Goal: Task Accomplishment & Management: Manage account settings

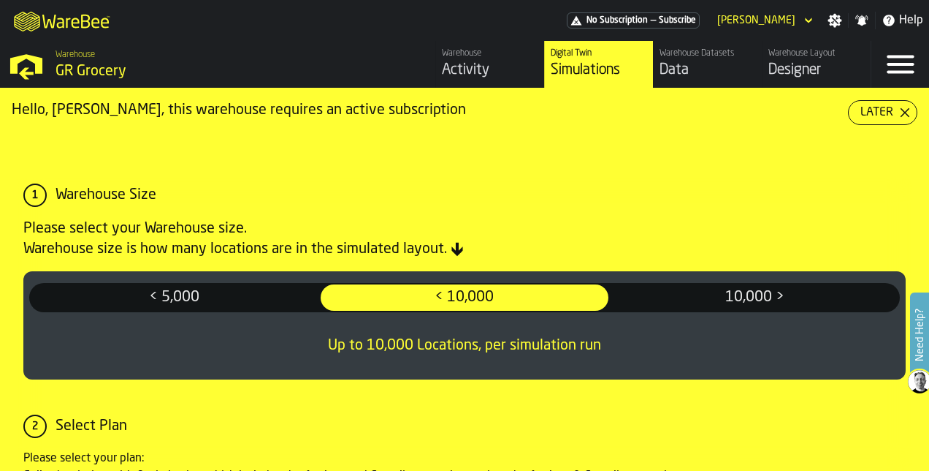
click at [679, 60] on div "Data" at bounding box center [708, 70] width 96 height 20
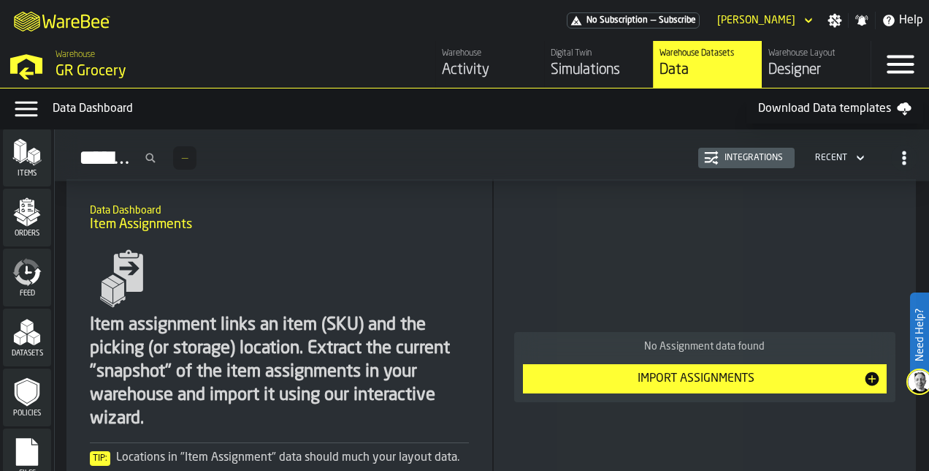
scroll to position [145, 0]
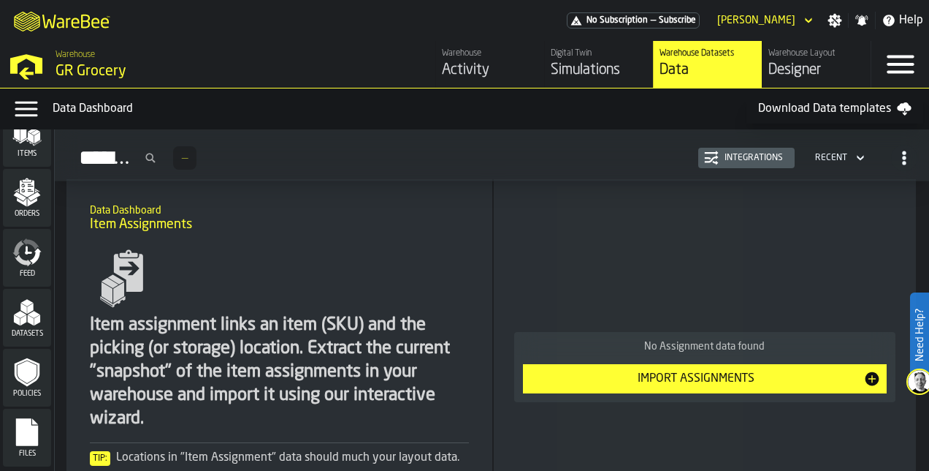
click at [32, 281] on div "Feed" at bounding box center [27, 258] width 48 height 58
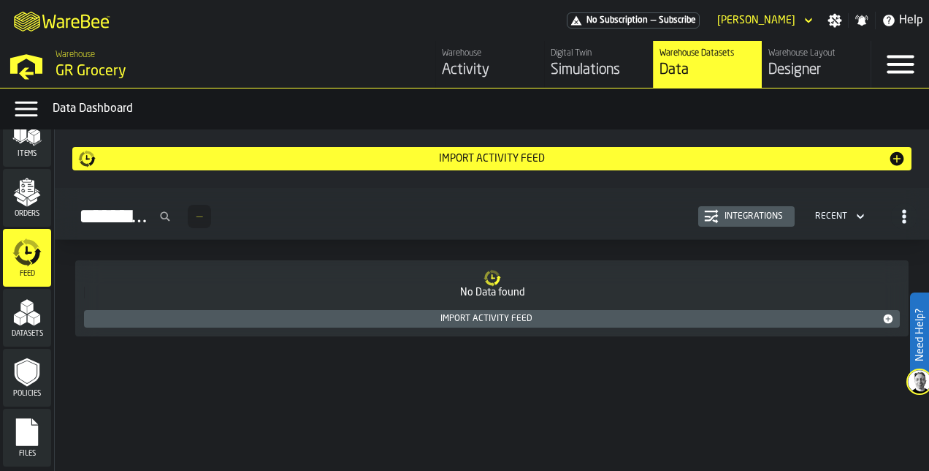
click at [60, 28] on icon "logo-header" at bounding box center [60, 23] width 7 height 10
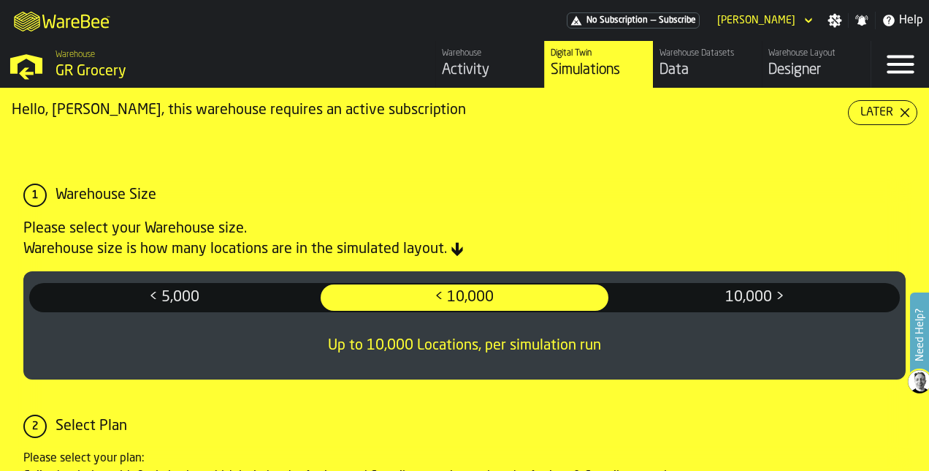
click at [710, 67] on div "Data" at bounding box center [708, 70] width 96 height 20
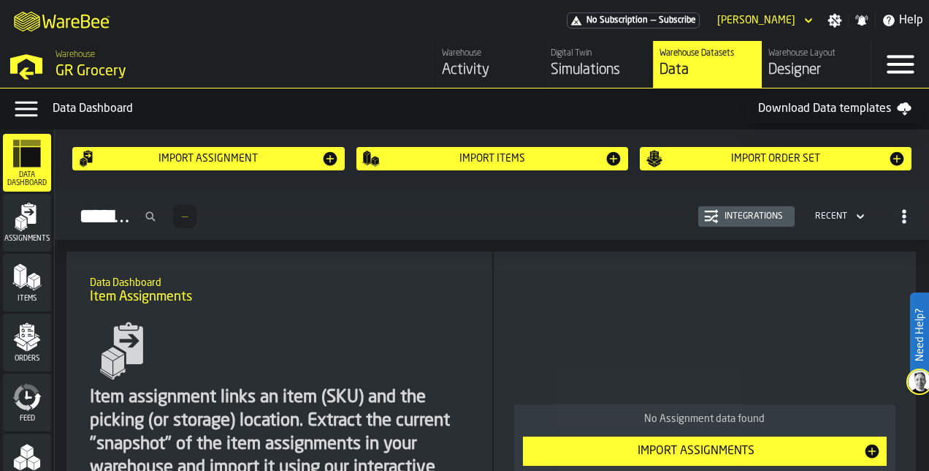
click at [34, 403] on icon "menu Feed" at bounding box center [36, 400] width 12 height 17
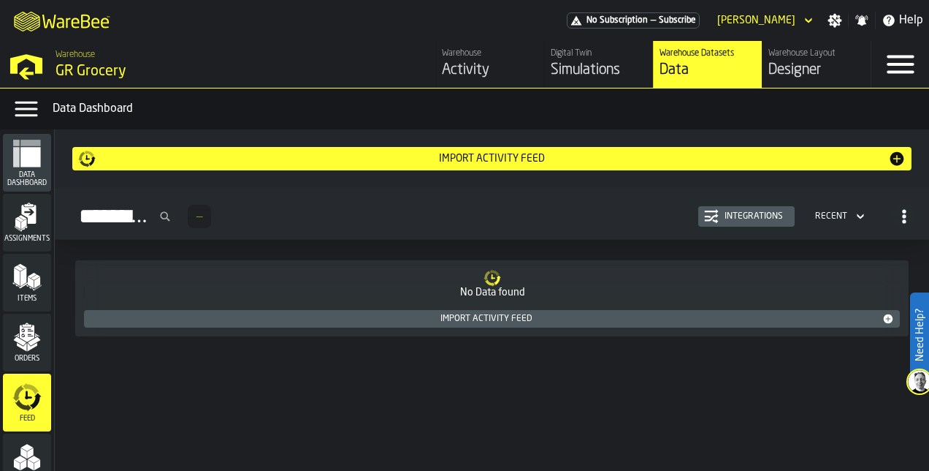
click at [447, 310] on button "Import Activity Feed" at bounding box center [492, 319] width 816 height 18
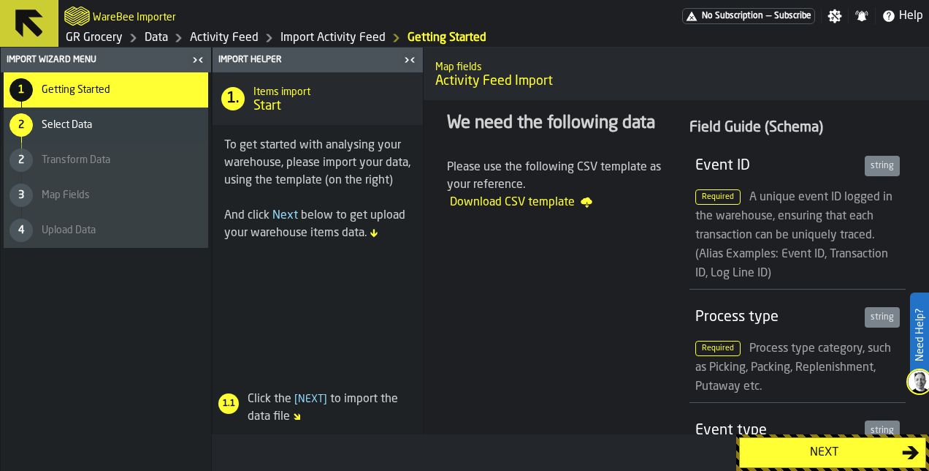
click at [791, 454] on div "Next" at bounding box center [824, 453] width 156 height 18
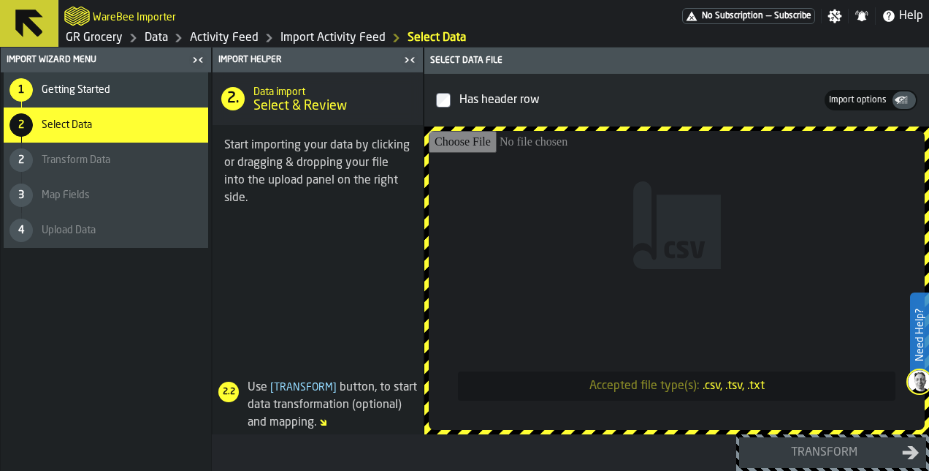
click at [123, 20] on h2 "WareBee Importer" at bounding box center [134, 16] width 83 height 15
click at [166, 38] on link "Data" at bounding box center [156, 38] width 23 height 18
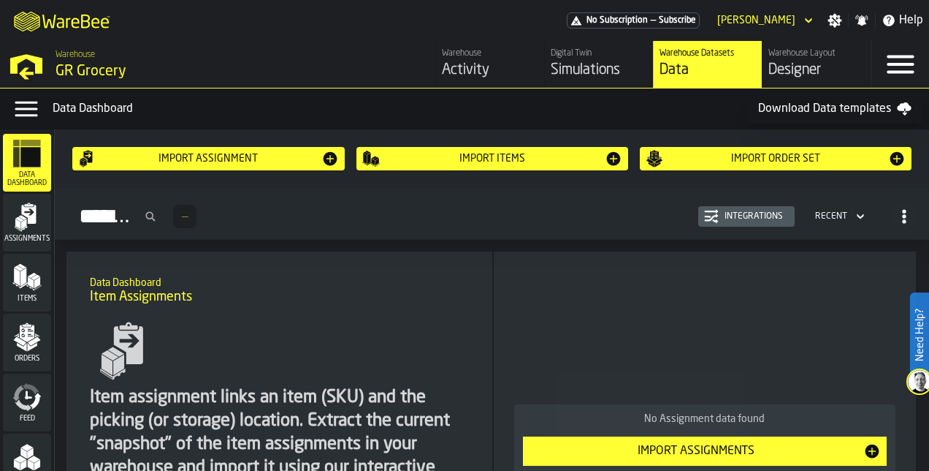
click at [669, 445] on div "Import Assignments" at bounding box center [696, 451] width 335 height 18
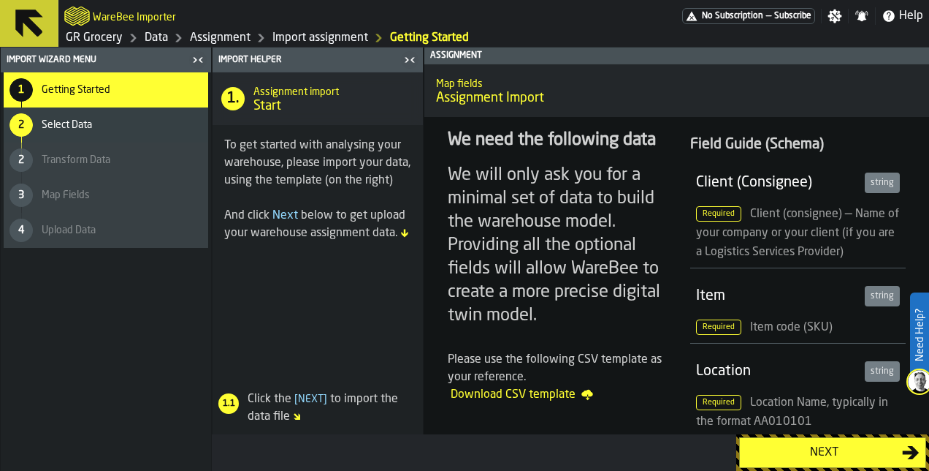
click at [783, 459] on div "Next" at bounding box center [824, 453] width 156 height 18
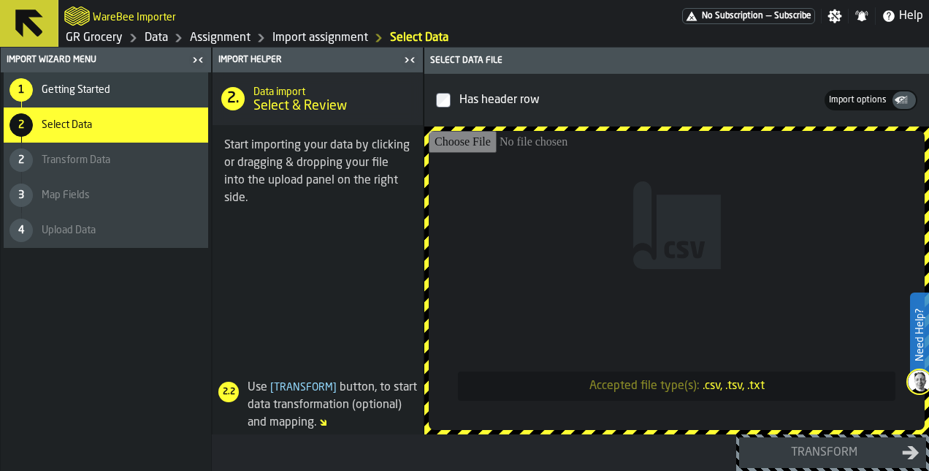
click at [149, 40] on link "Data" at bounding box center [156, 38] width 23 height 18
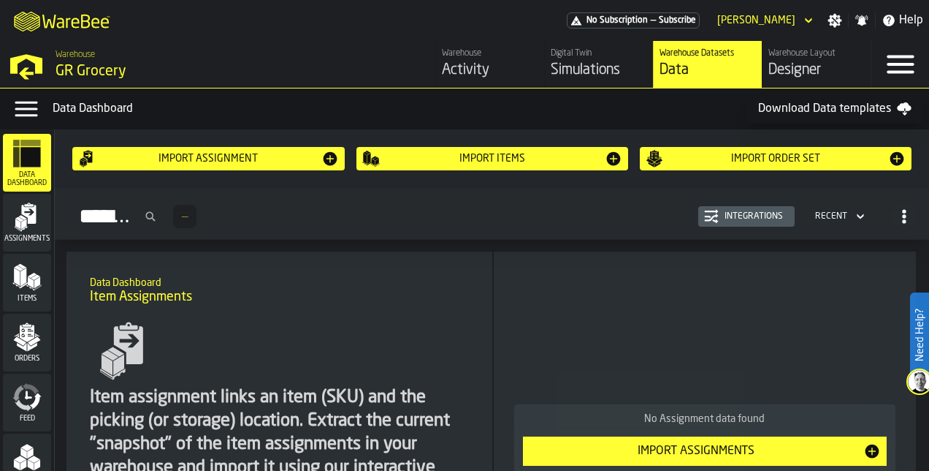
click at [23, 285] on icon "menu Items" at bounding box center [26, 276] width 29 height 29
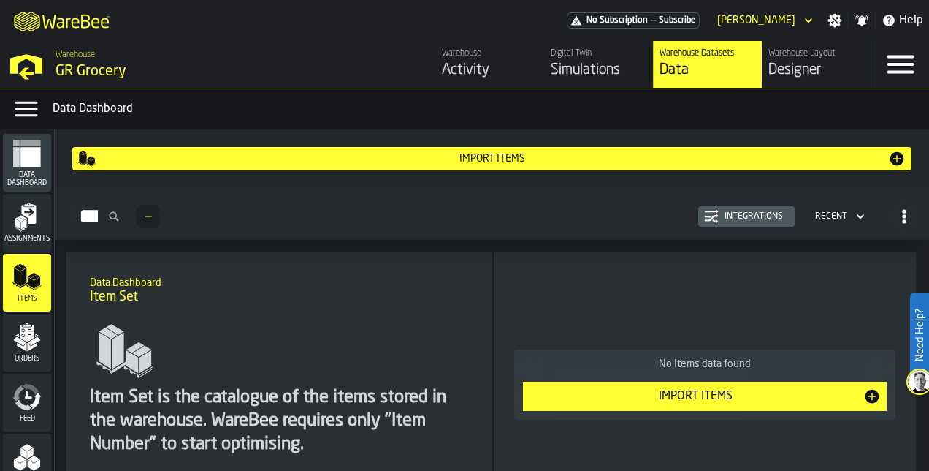
click at [704, 402] on div "Import Items" at bounding box center [696, 396] width 335 height 18
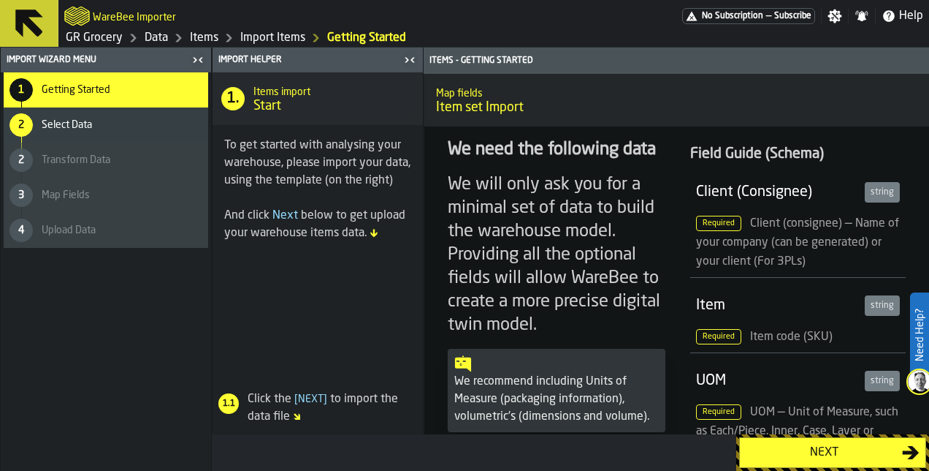
click at [845, 453] on div "Next" at bounding box center [824, 453] width 156 height 18
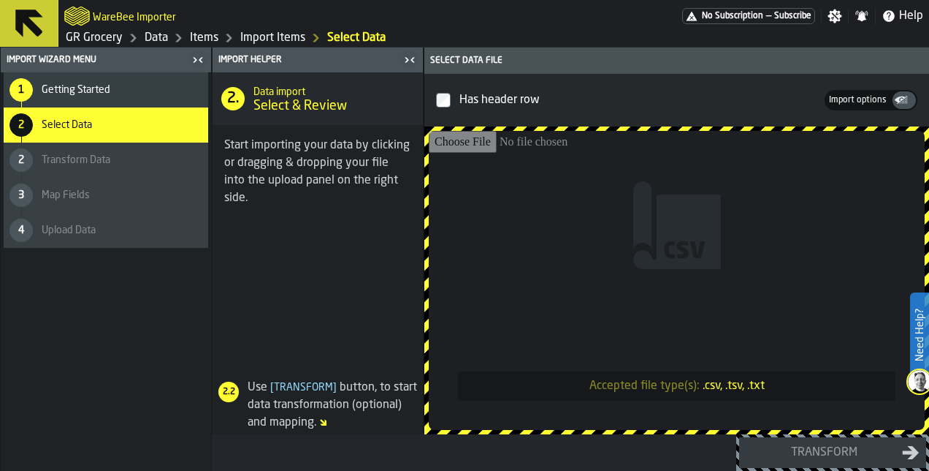
click at [115, 16] on h2 "WareBee Importer" at bounding box center [134, 16] width 83 height 15
click at [34, 28] on icon at bounding box center [29, 23] width 28 height 28
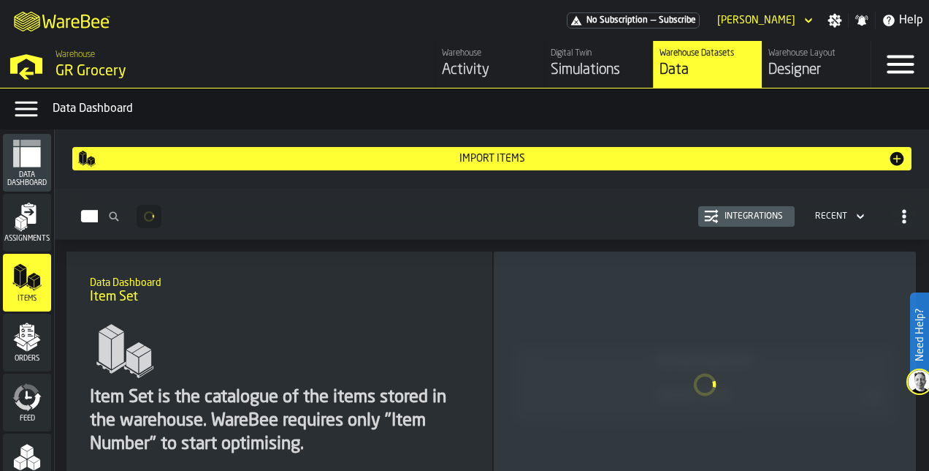
click at [819, 53] on div "Warehouse Layout" at bounding box center [817, 53] width 96 height 10
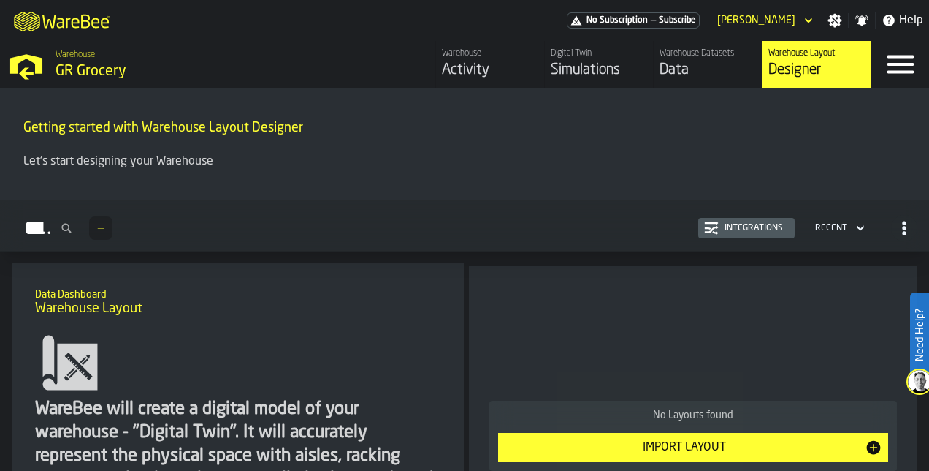
click at [635, 438] on div "Import Layout" at bounding box center [684, 447] width 361 height 18
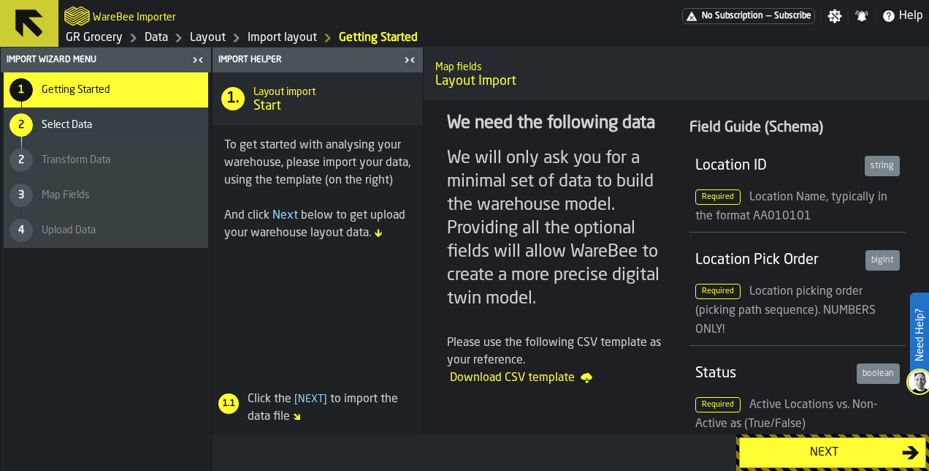
click at [788, 460] on div "Next" at bounding box center [824, 453] width 156 height 18
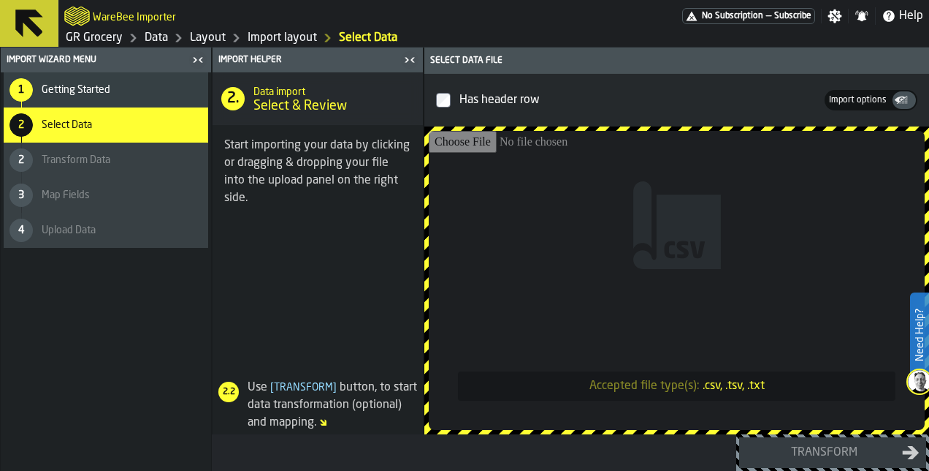
click at [156, 38] on link "Data" at bounding box center [156, 38] width 23 height 18
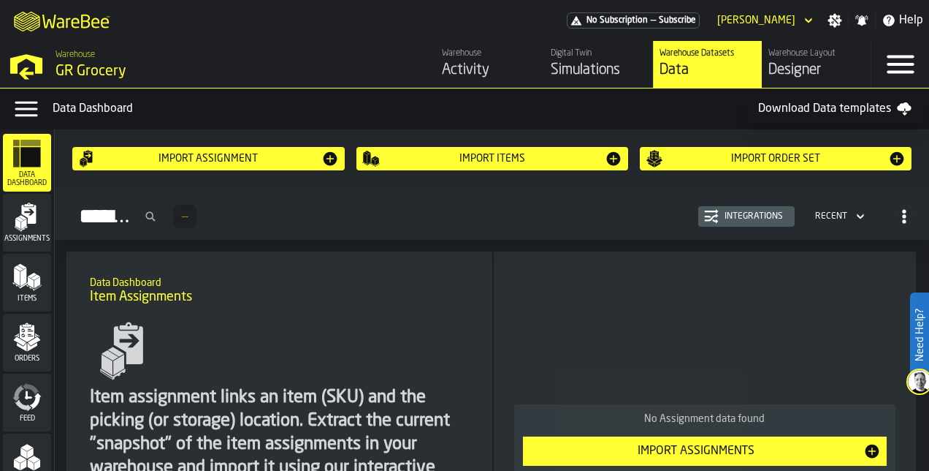
click at [802, 158] on div "Import Order Set" at bounding box center [775, 159] width 225 height 12
click at [783, 167] on button "Import Order Set" at bounding box center [776, 158] width 272 height 23
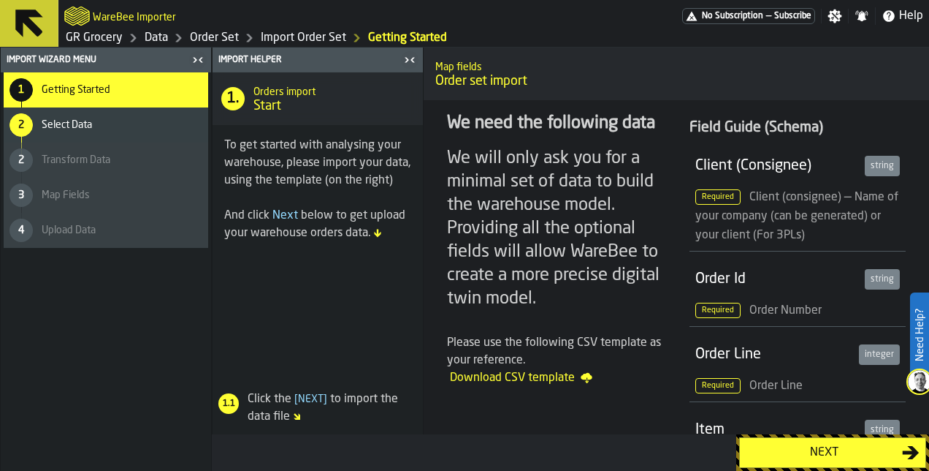
click at [775, 444] on div "Next" at bounding box center [824, 453] width 156 height 18
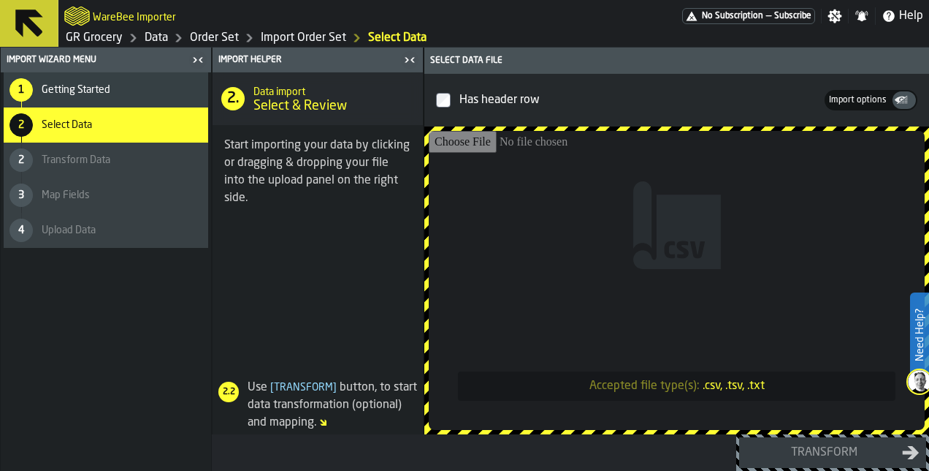
click at [105, 18] on h2 "WareBee Importer" at bounding box center [134, 16] width 83 height 15
click at [39, 28] on icon at bounding box center [29, 23] width 35 height 35
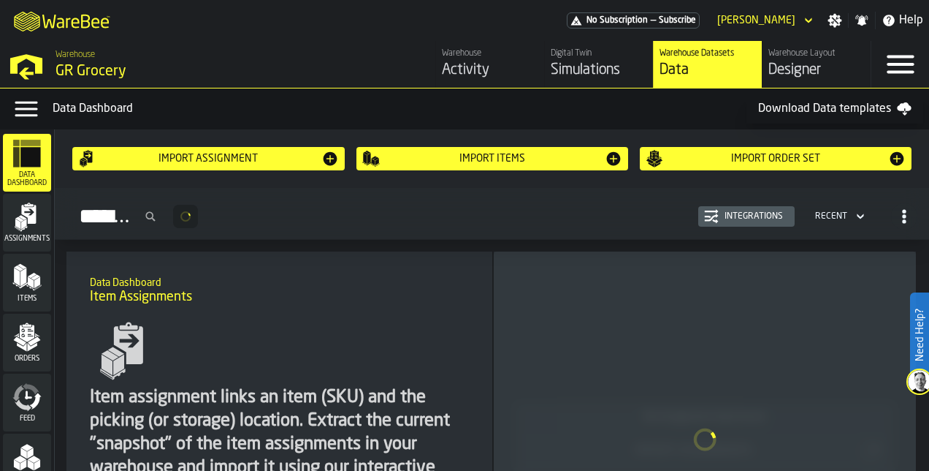
click at [76, 82] on div "Warehouse GR Grocery" at bounding box center [240, 66] width 380 height 44
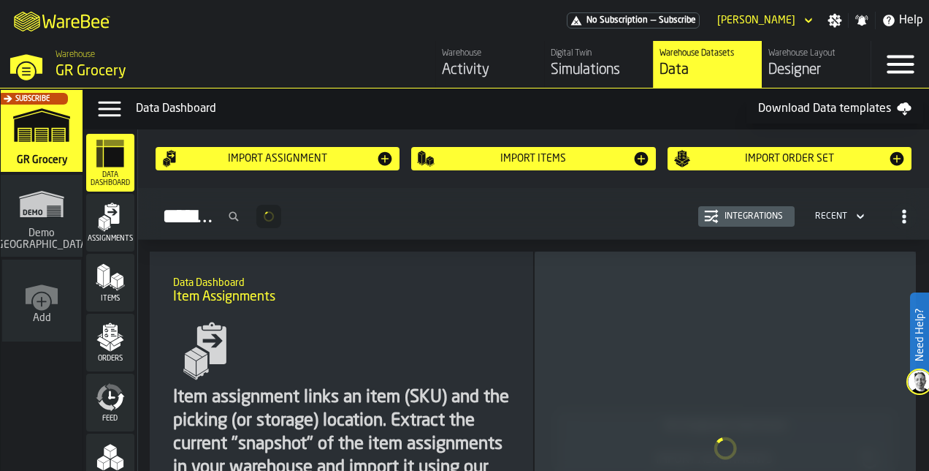
click at [44, 153] on div "Subscribe" at bounding box center [39, 135] width 82 height 85
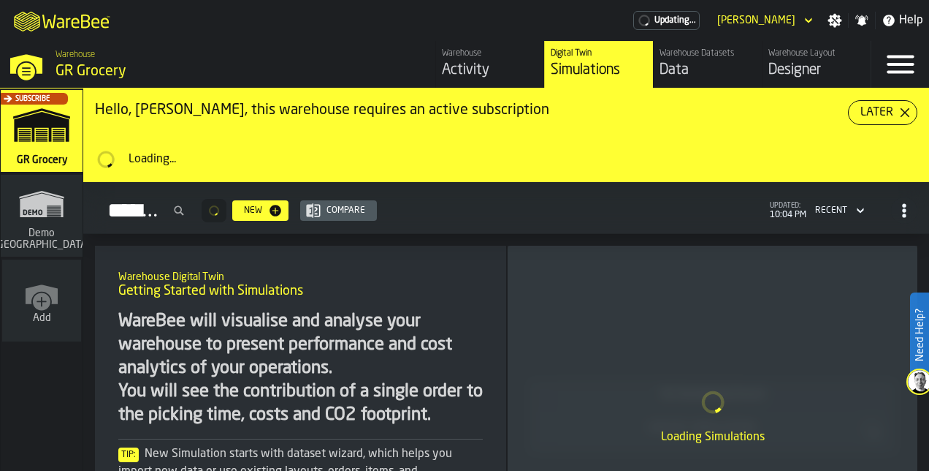
click at [899, 108] on icon "button-Later" at bounding box center [905, 113] width 12 height 12
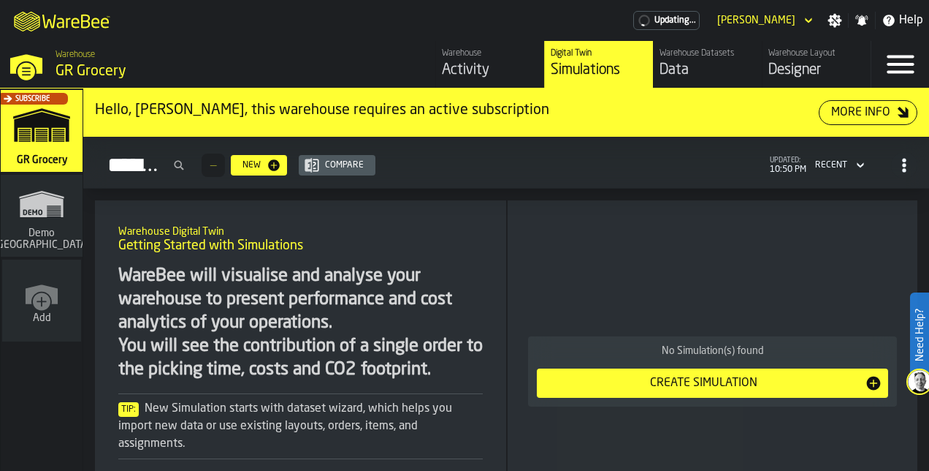
click at [758, 26] on div "[PERSON_NAME]" at bounding box center [757, 21] width 78 height 12
click at [802, 14] on div "[PERSON_NAME]" at bounding box center [757, 21] width 90 height 18
click at [470, 67] on div "Activity" at bounding box center [490, 70] width 96 height 20
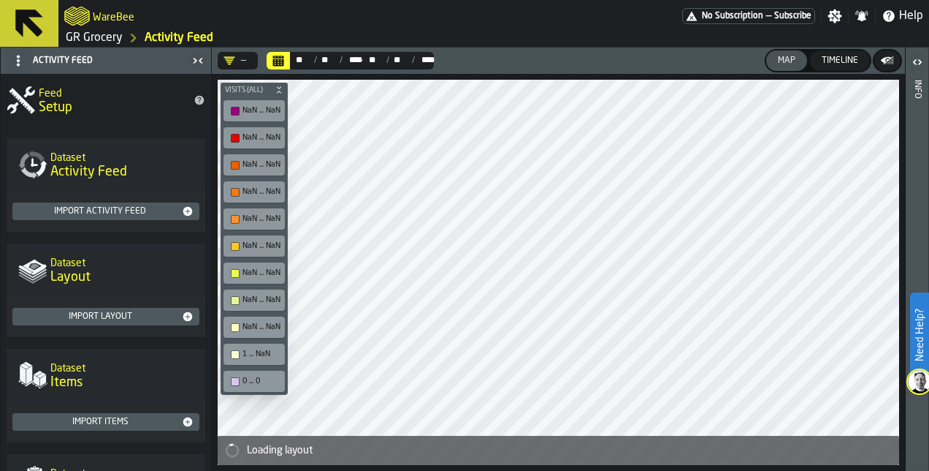
click at [16, 19] on icon at bounding box center [29, 23] width 28 height 28
click at [38, 20] on icon at bounding box center [29, 23] width 35 height 35
click at [96, 15] on h2 "WareBee" at bounding box center [114, 16] width 42 height 15
click at [105, 35] on link "GR Grocery" at bounding box center [94, 38] width 57 height 18
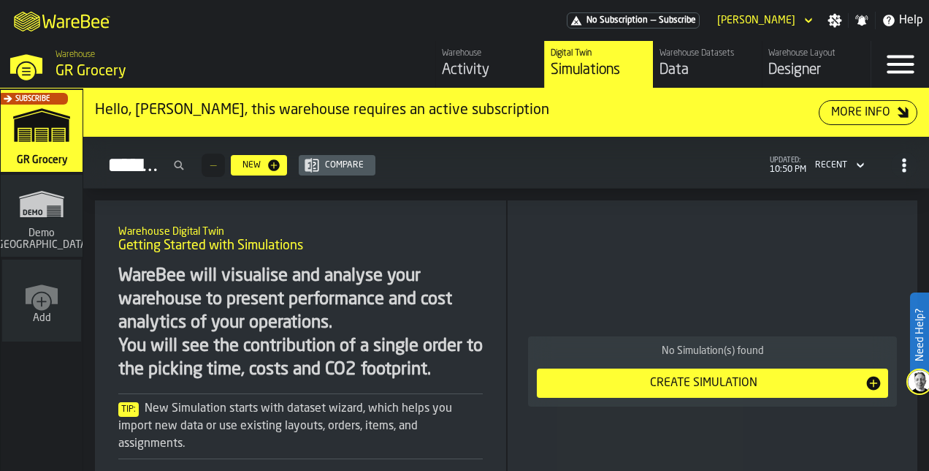
click at [902, 72] on icon "button-toggle-Menu" at bounding box center [900, 65] width 27 height 18
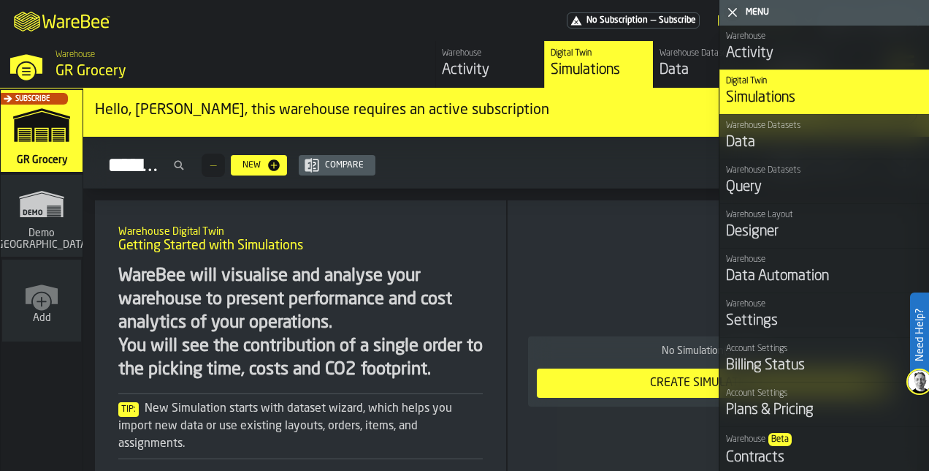
click at [761, 318] on div "Settings" at bounding box center [824, 321] width 197 height 20
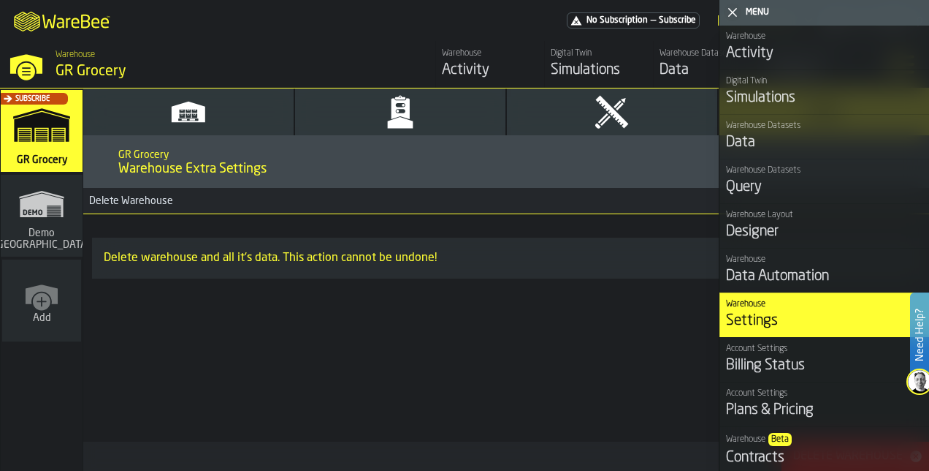
click at [729, 12] on icon "button-toggle-Close me" at bounding box center [733, 13] width 18 height 18
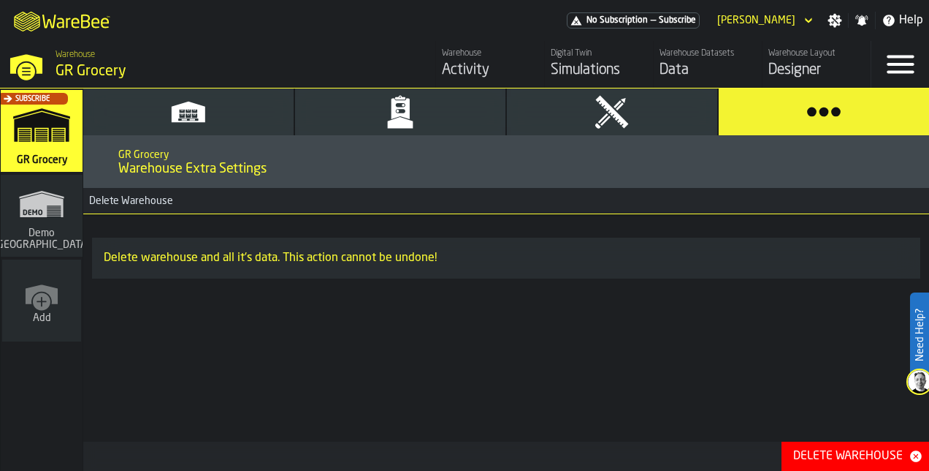
click at [144, 113] on button "Properties" at bounding box center [188, 111] width 210 height 47
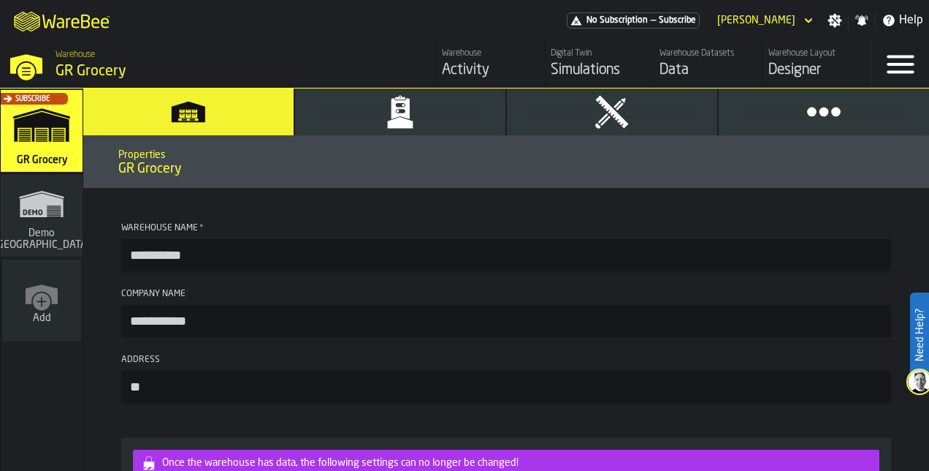
click at [903, 61] on icon "button-toggle-Menu" at bounding box center [900, 64] width 35 height 35
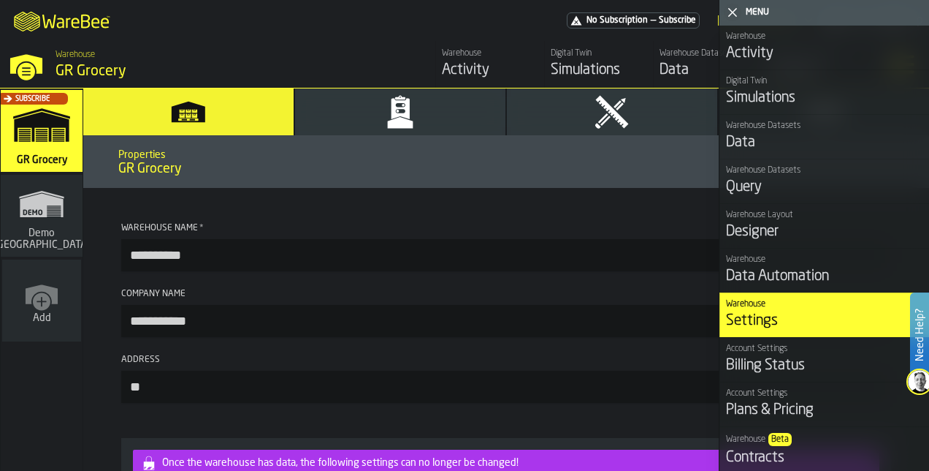
click at [732, 15] on icon "button-toggle-Close me" at bounding box center [733, 13] width 18 height 18
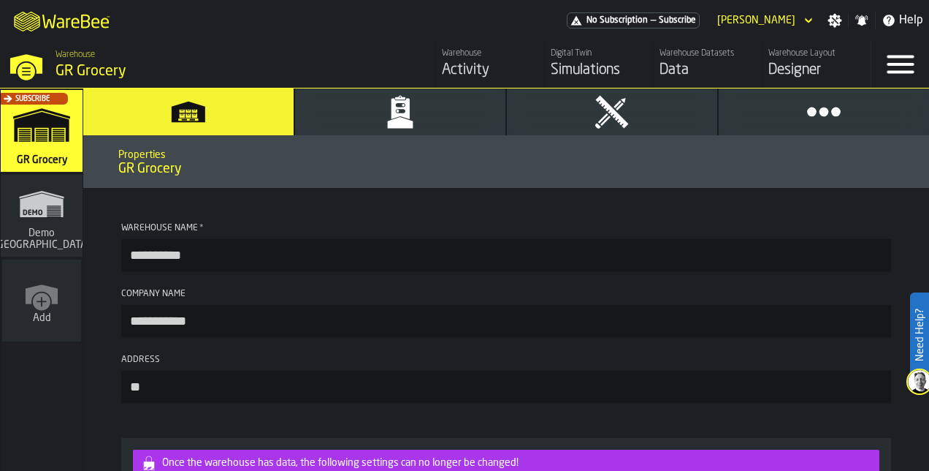
click at [58, 25] on icon "logo-header" at bounding box center [60, 23] width 7 height 10
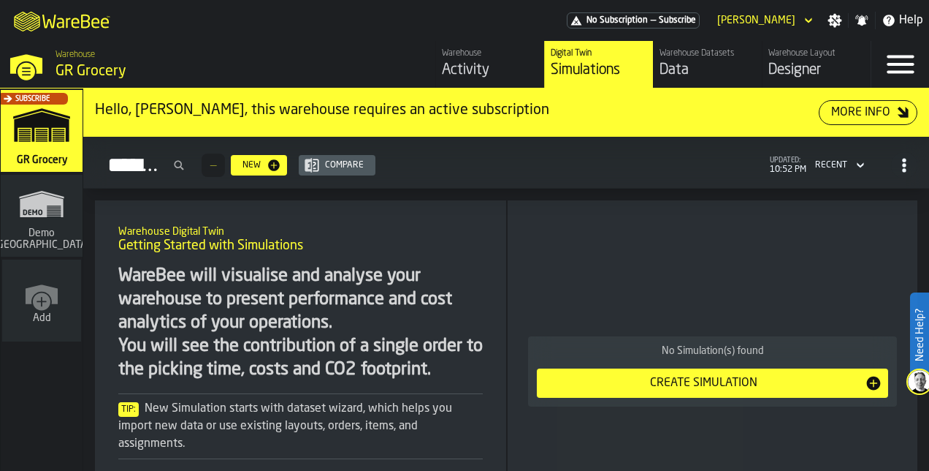
click at [882, 67] on div "Menu" at bounding box center [901, 64] width 58 height 47
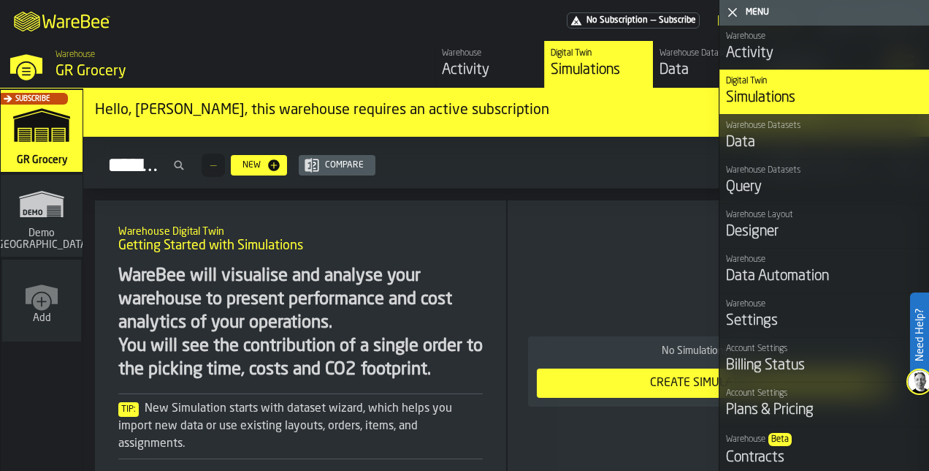
click at [643, 197] on div "Hello, [PERSON_NAME], this warehouse requires an active subscription More Info …" at bounding box center [506, 279] width 846 height 382
click at [777, 324] on div "Settings" at bounding box center [824, 321] width 197 height 20
